Goal: Task Accomplishment & Management: Manage account settings

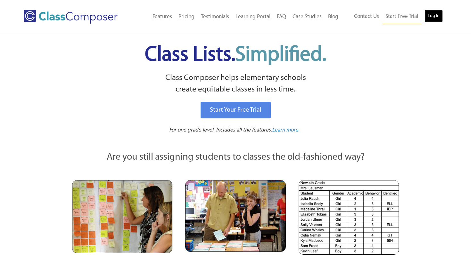
click at [435, 14] on link "Log In" at bounding box center [434, 16] width 18 height 13
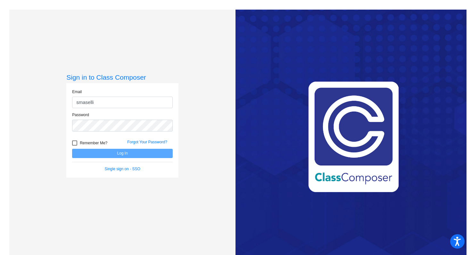
type input "[EMAIL_ADDRESS][DOMAIN_NAME]"
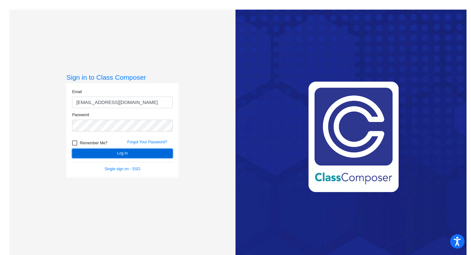
click at [133, 155] on button "Log In" at bounding box center [122, 153] width 101 height 9
